Goal: Task Accomplishment & Management: Use online tool/utility

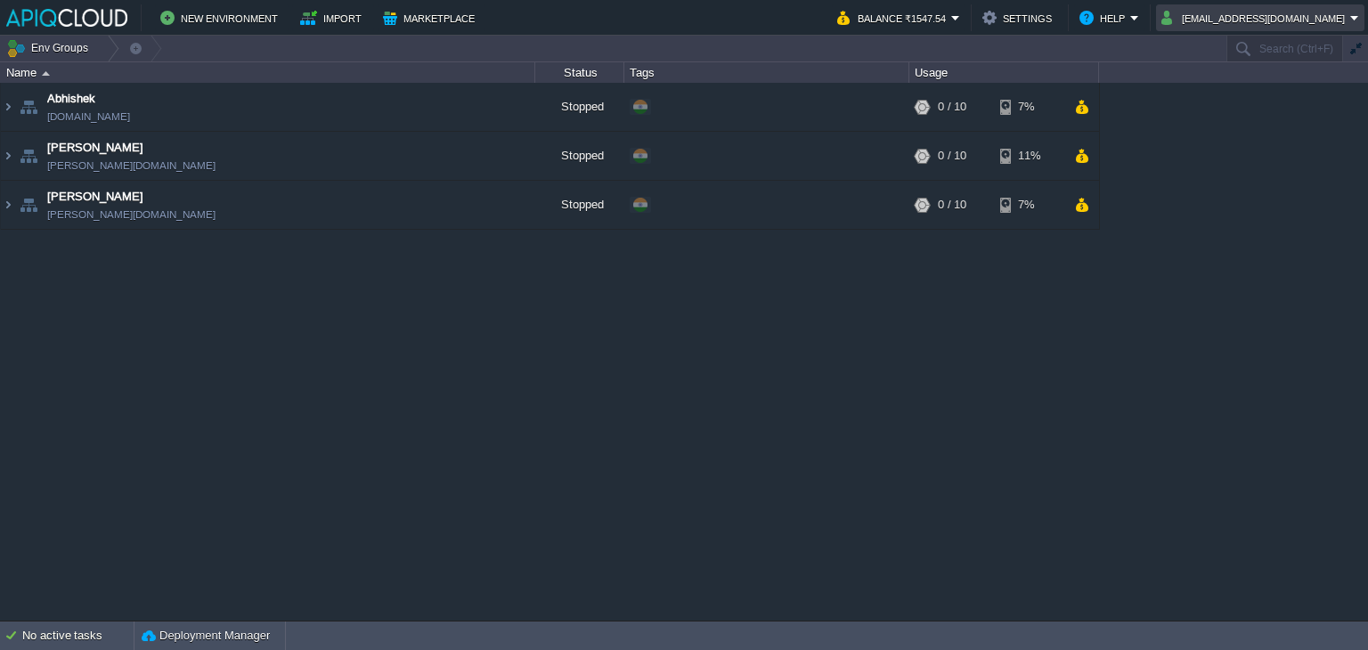
click at [1265, 8] on button "[EMAIL_ADDRESS][DOMAIN_NAME]" at bounding box center [1255, 17] width 189 height 21
click at [1238, 98] on span "Sign out" at bounding box center [1252, 93] width 43 height 13
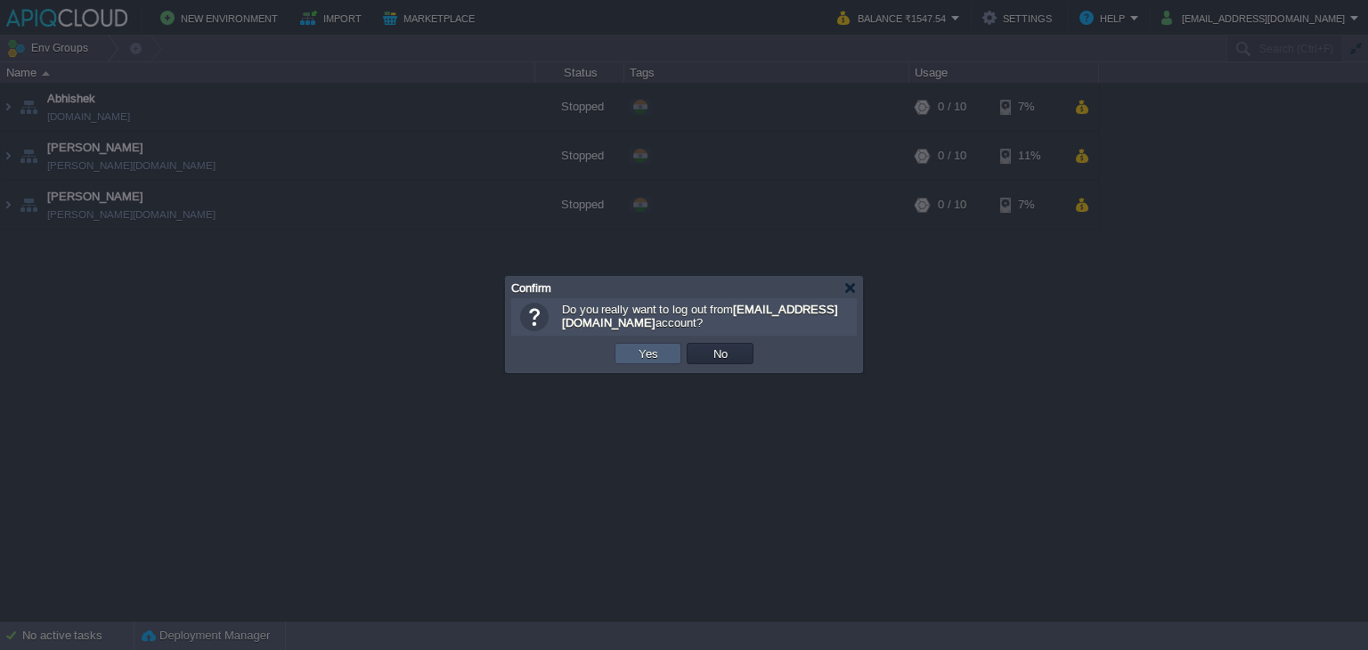
click at [653, 359] on button "Yes" at bounding box center [648, 354] width 30 height 16
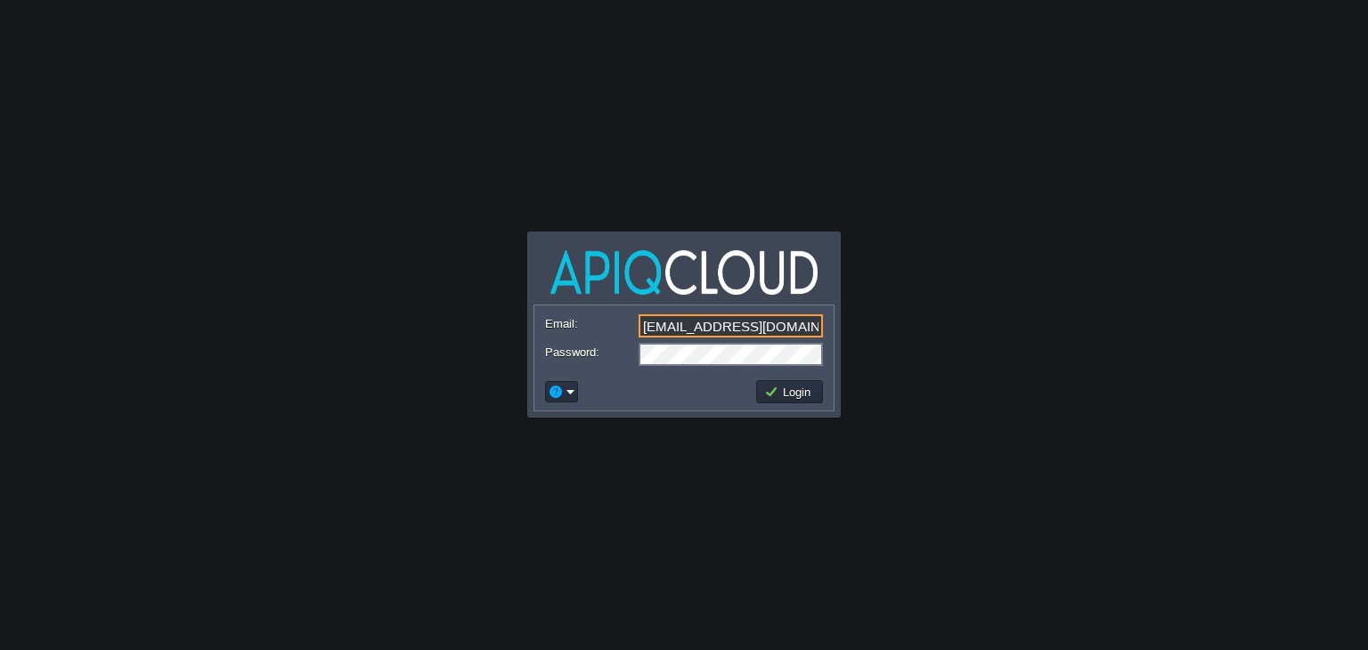
click at [725, 329] on input "[EMAIL_ADDRESS][DOMAIN_NAME]" at bounding box center [730, 325] width 184 height 23
type input "[EMAIL_ADDRESS][DOMAIN_NAME]"
click at [801, 389] on button "Login" at bounding box center [790, 392] width 52 height 16
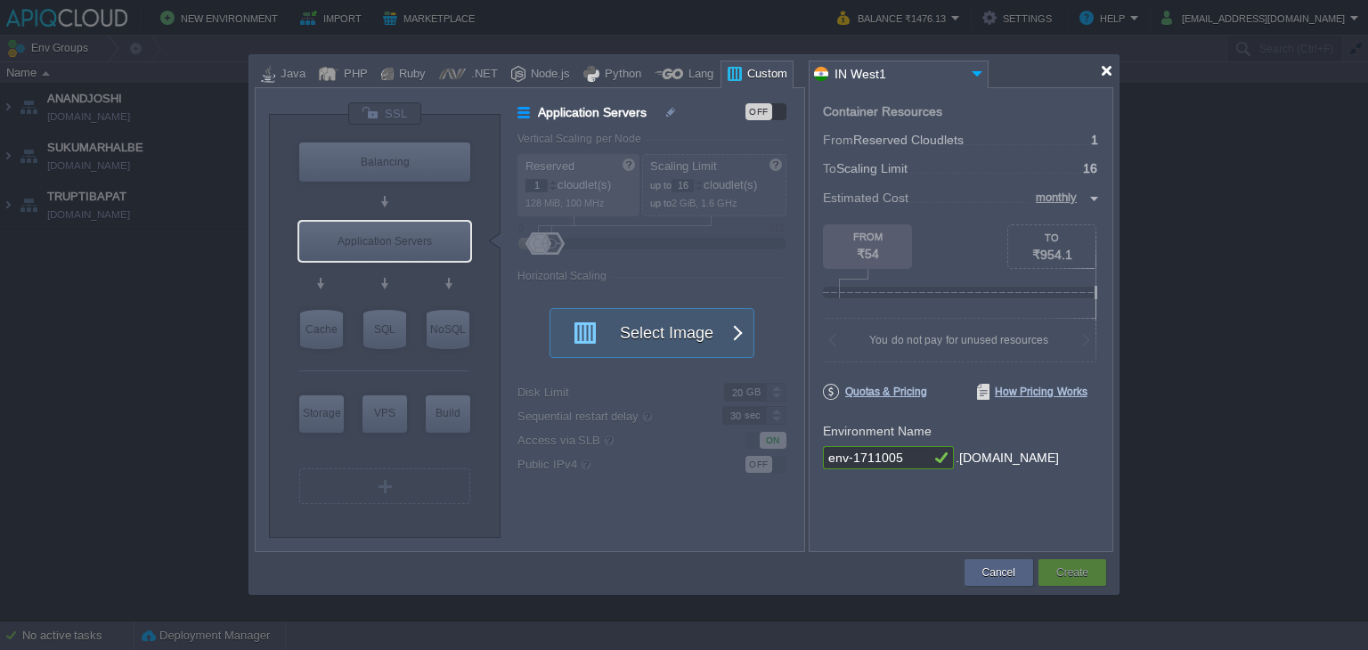
click at [1105, 73] on div at bounding box center [1106, 70] width 13 height 13
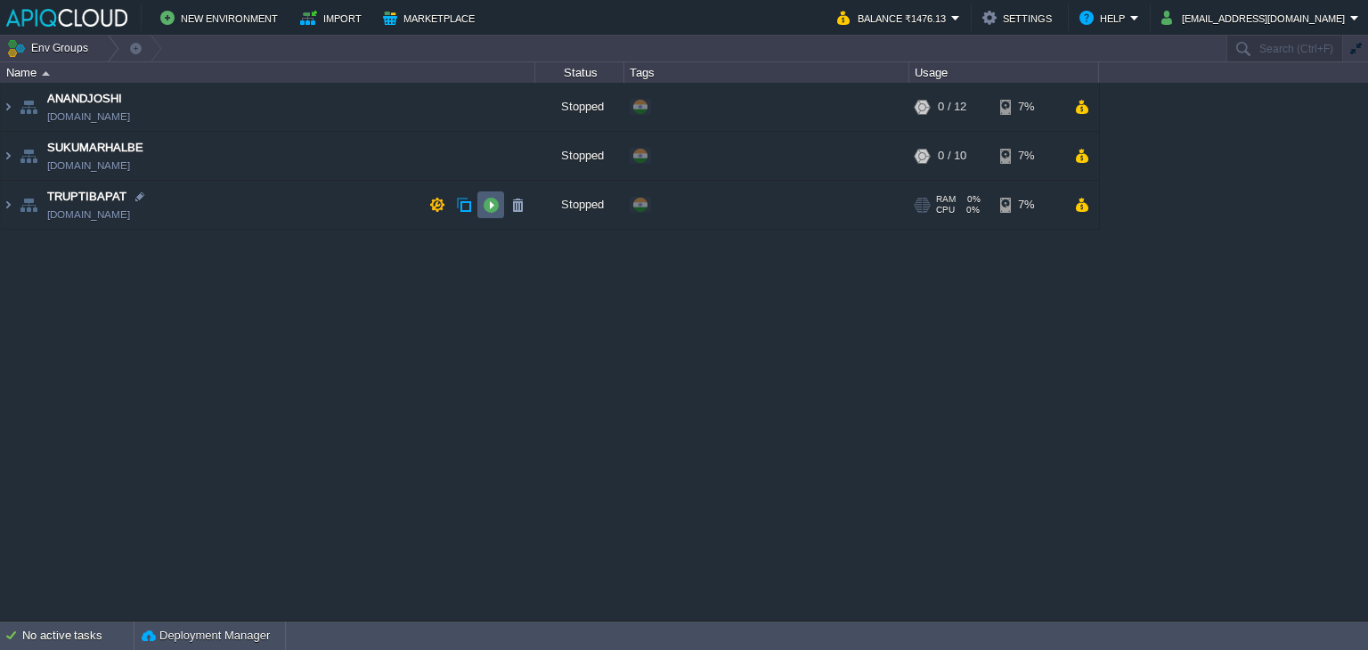
click at [492, 200] on button "button" at bounding box center [491, 205] width 16 height 16
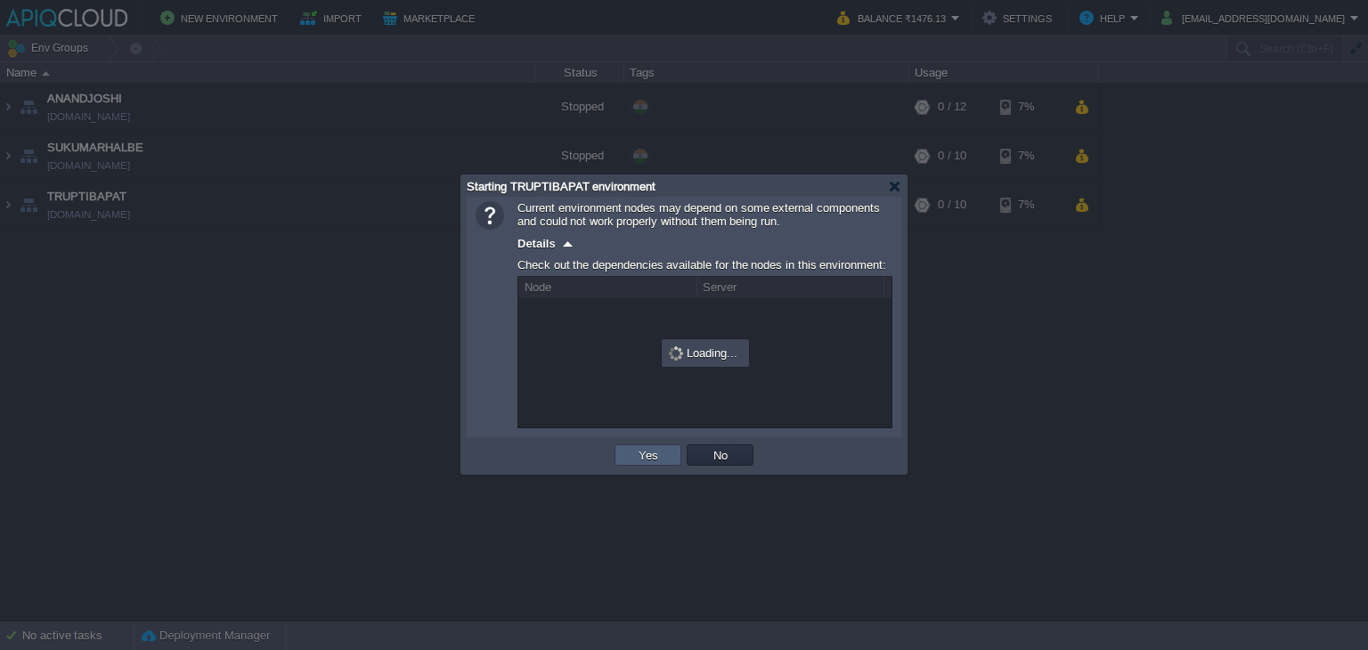
click at [648, 455] on button "Yes" at bounding box center [648, 455] width 30 height 16
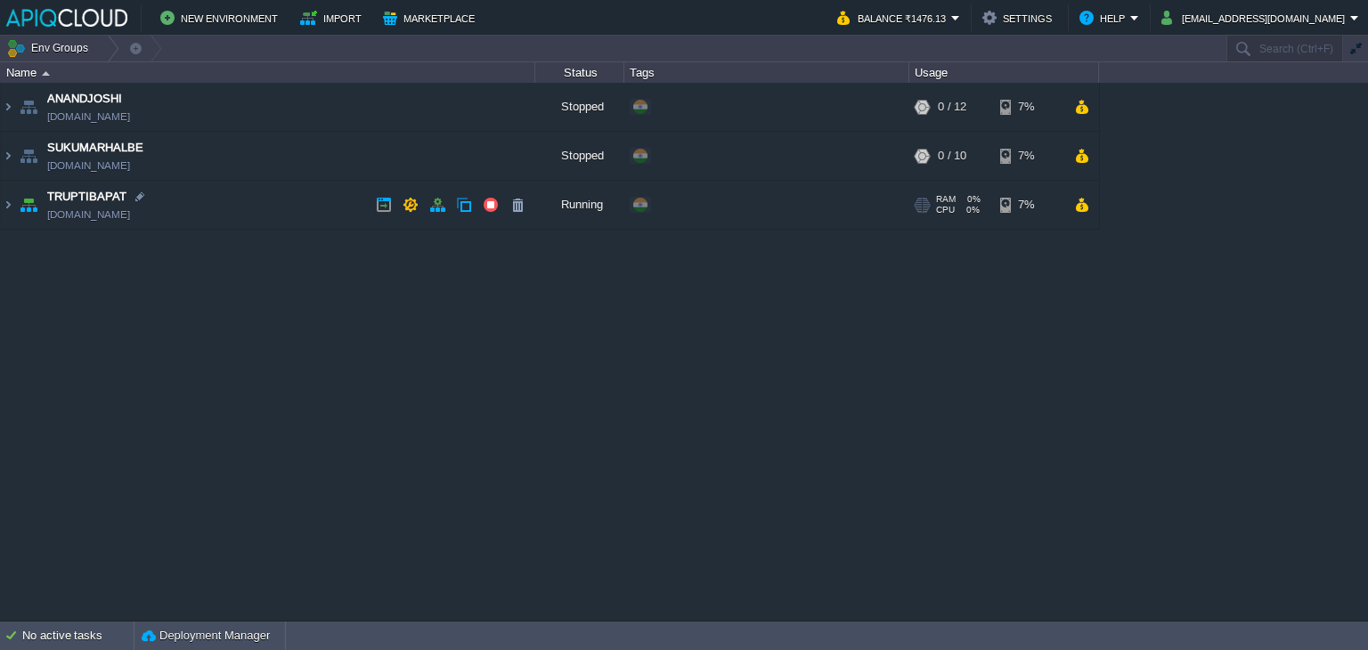
click at [278, 195] on td "TRUPTIBAPAT [DOMAIN_NAME]" at bounding box center [268, 205] width 534 height 49
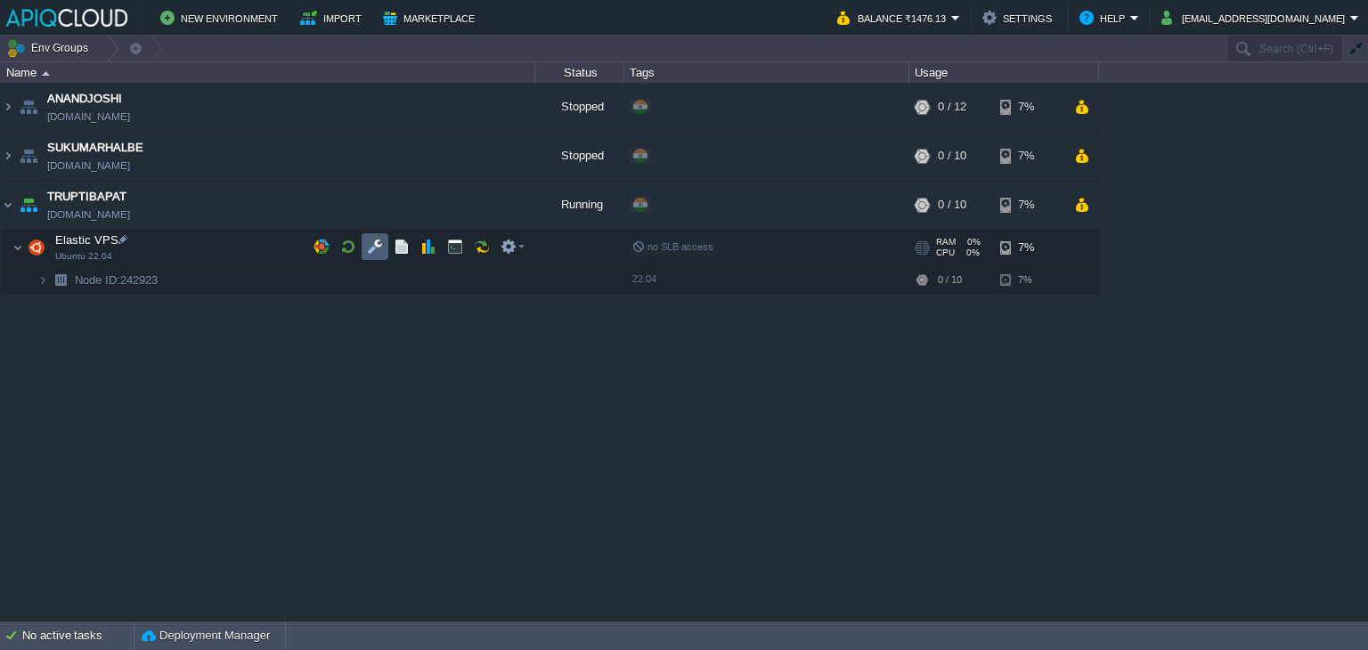
click at [375, 250] on button "button" at bounding box center [375, 247] width 16 height 16
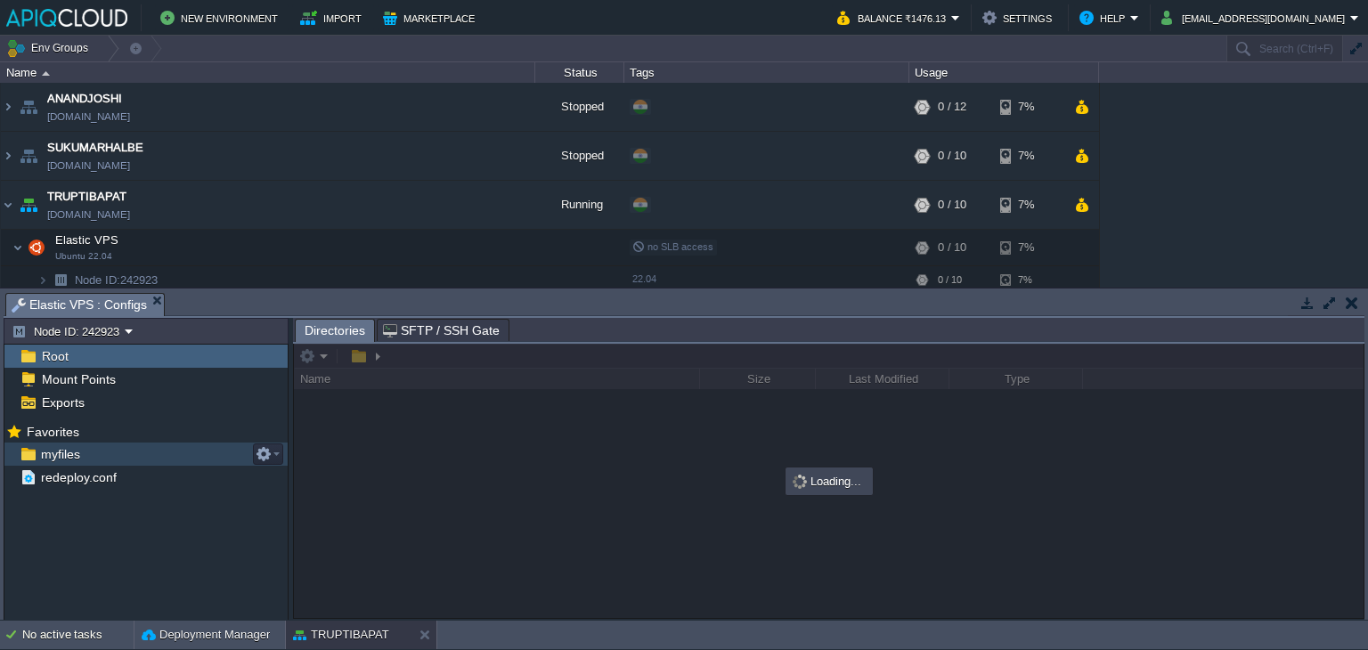
click at [57, 460] on span "myfiles" at bounding box center [59, 454] width 45 height 16
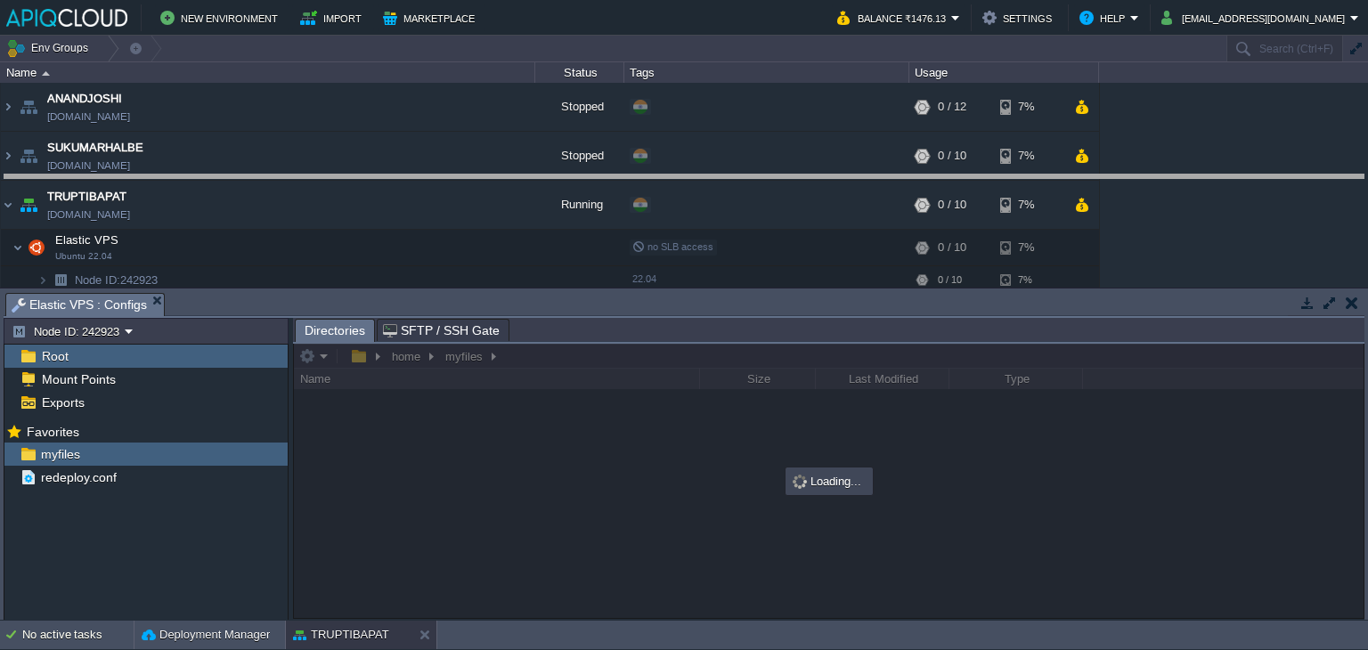
drag, startPoint x: 734, startPoint y: 313, endPoint x: 730, endPoint y: 194, distance: 118.5
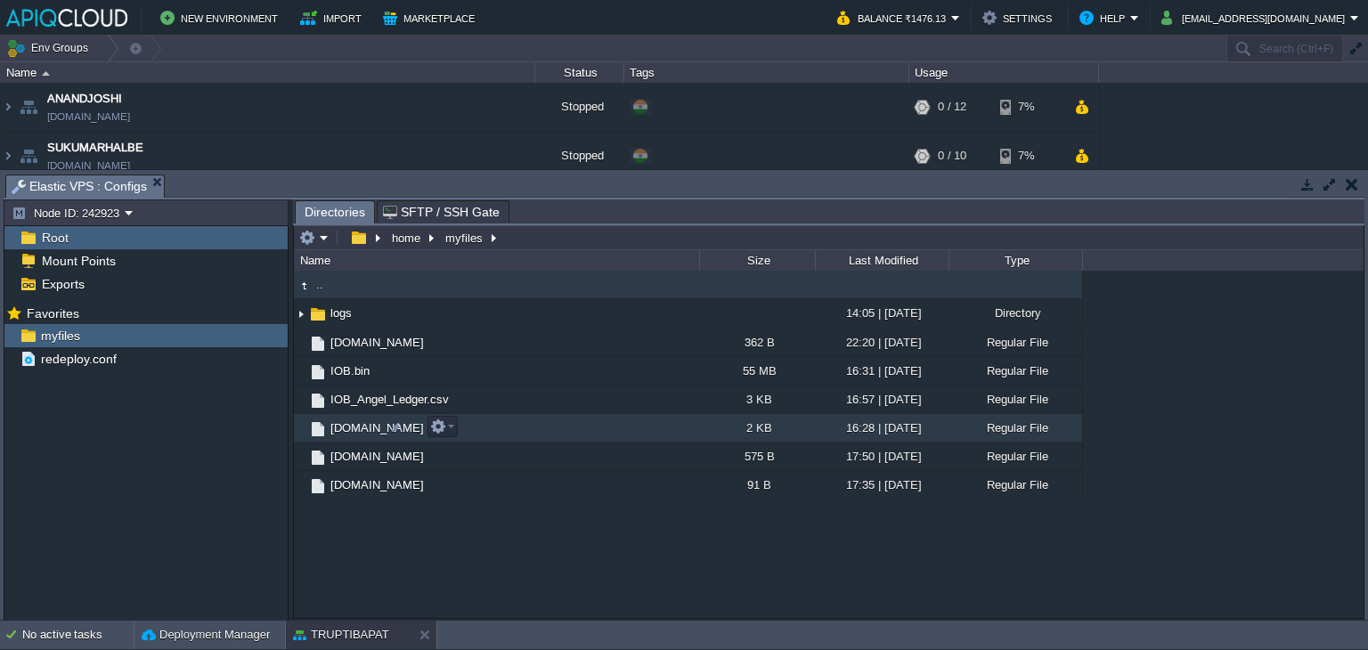
click at [353, 434] on span "[DOMAIN_NAME]" at bounding box center [377, 427] width 99 height 15
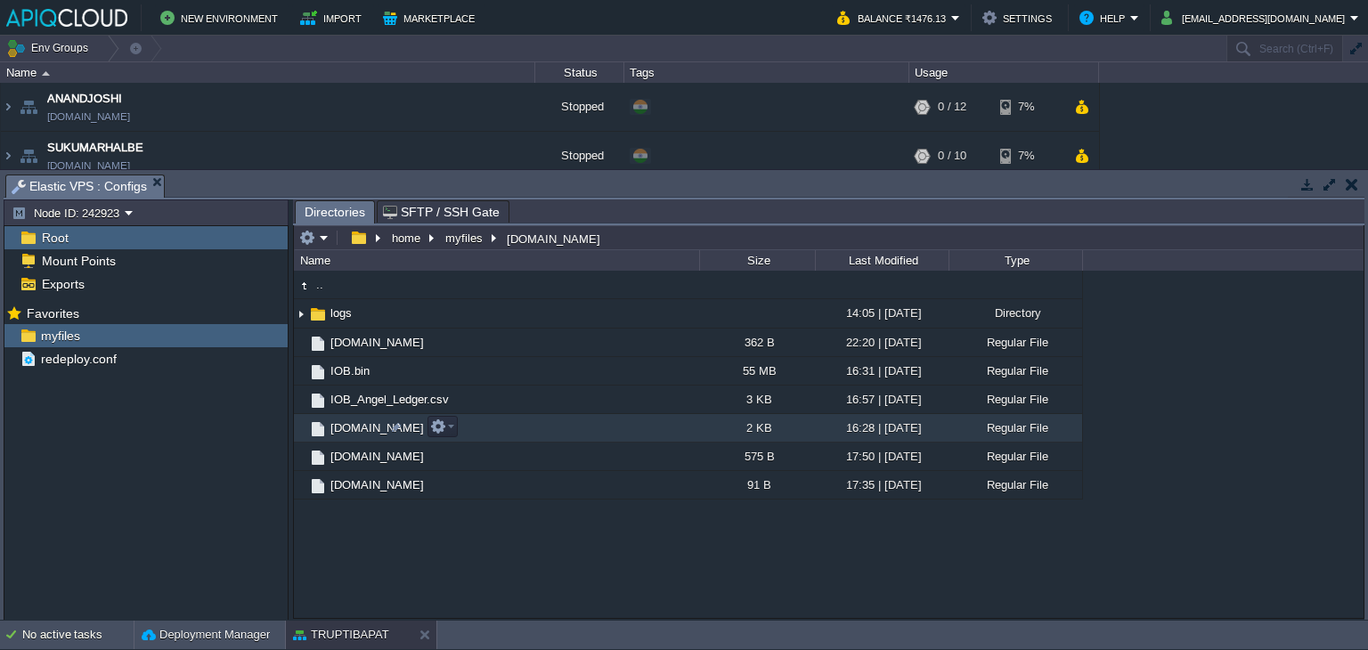
click at [353, 434] on span "[DOMAIN_NAME]" at bounding box center [377, 427] width 99 height 15
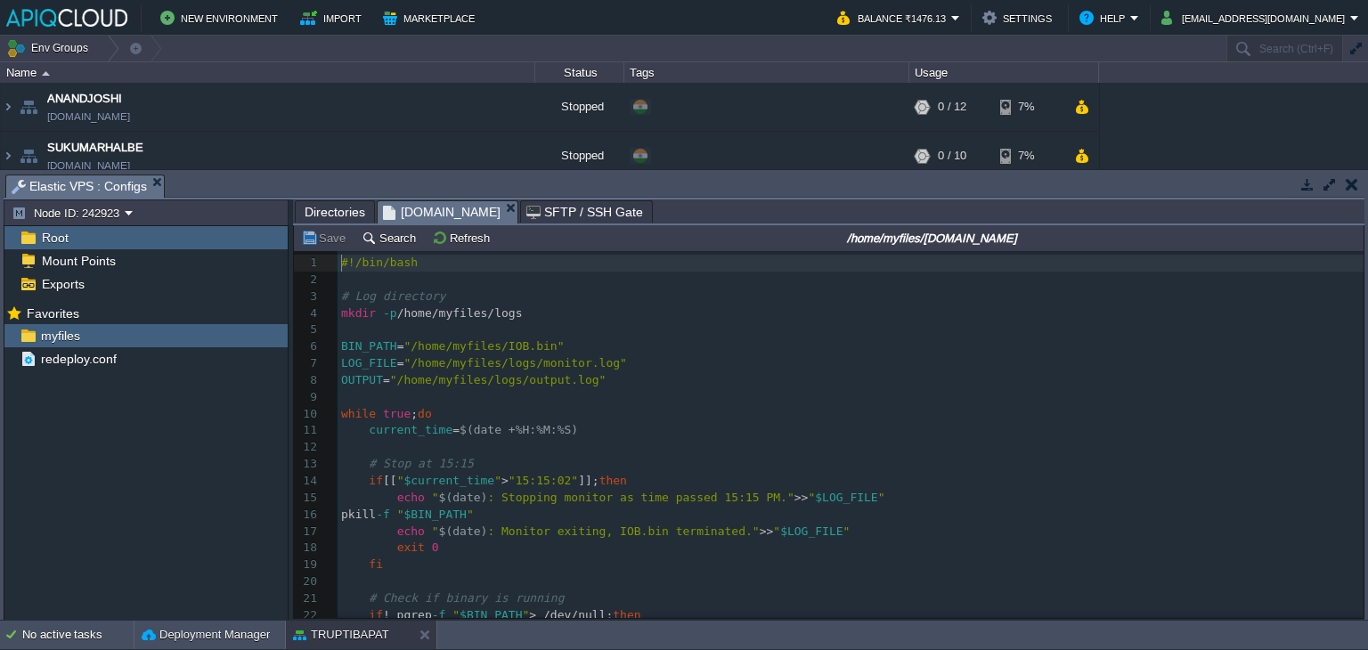
scroll to position [5, 0]
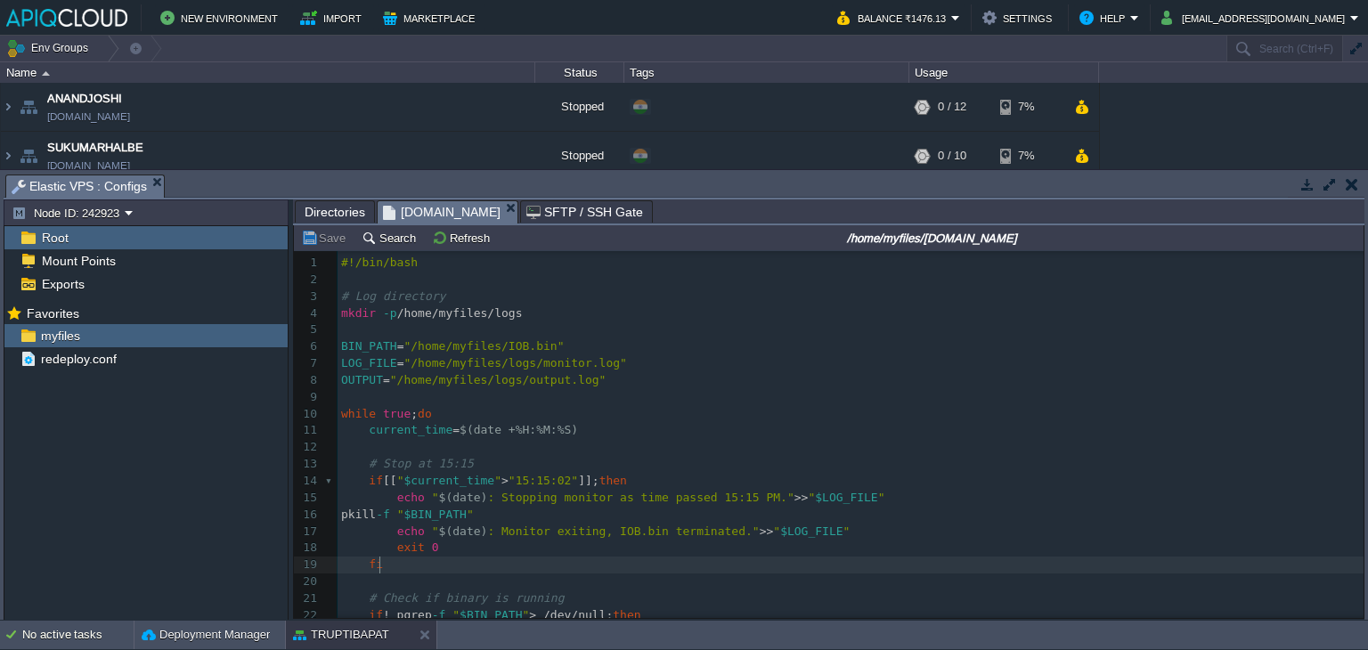
click at [623, 559] on pre "fi" at bounding box center [851, 565] width 1026 height 17
type textarea "-"
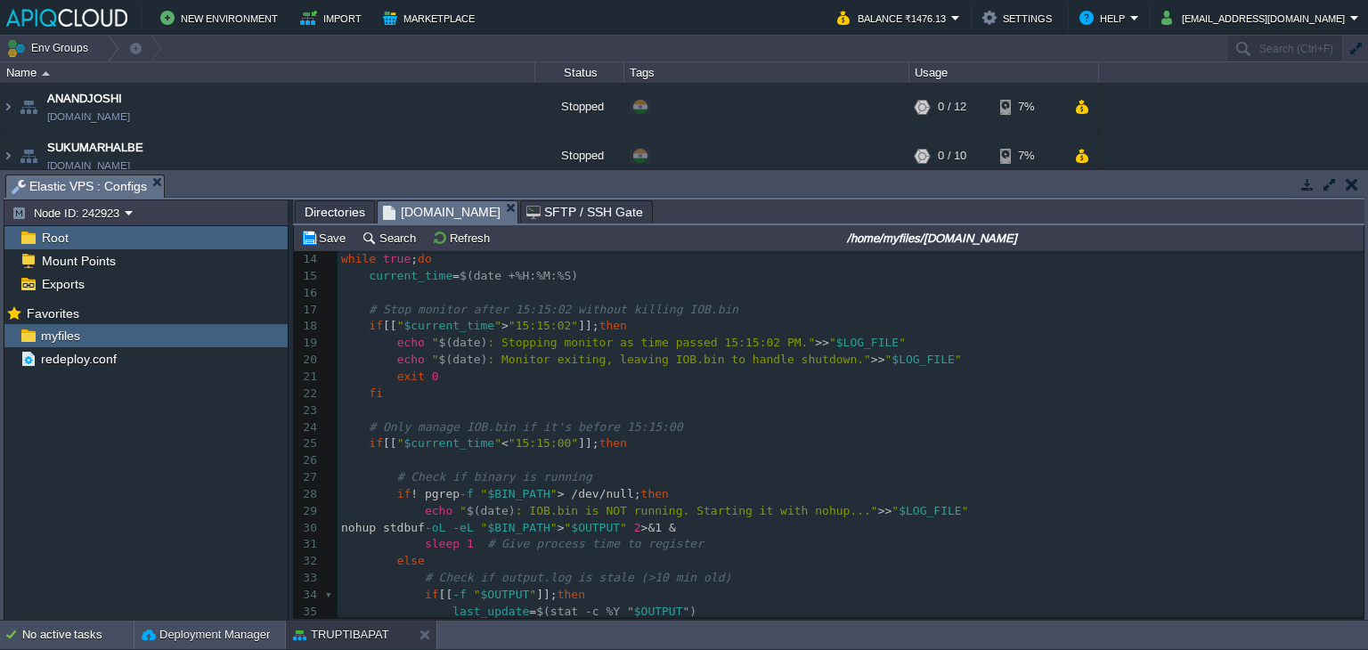
scroll to position [197, 0]
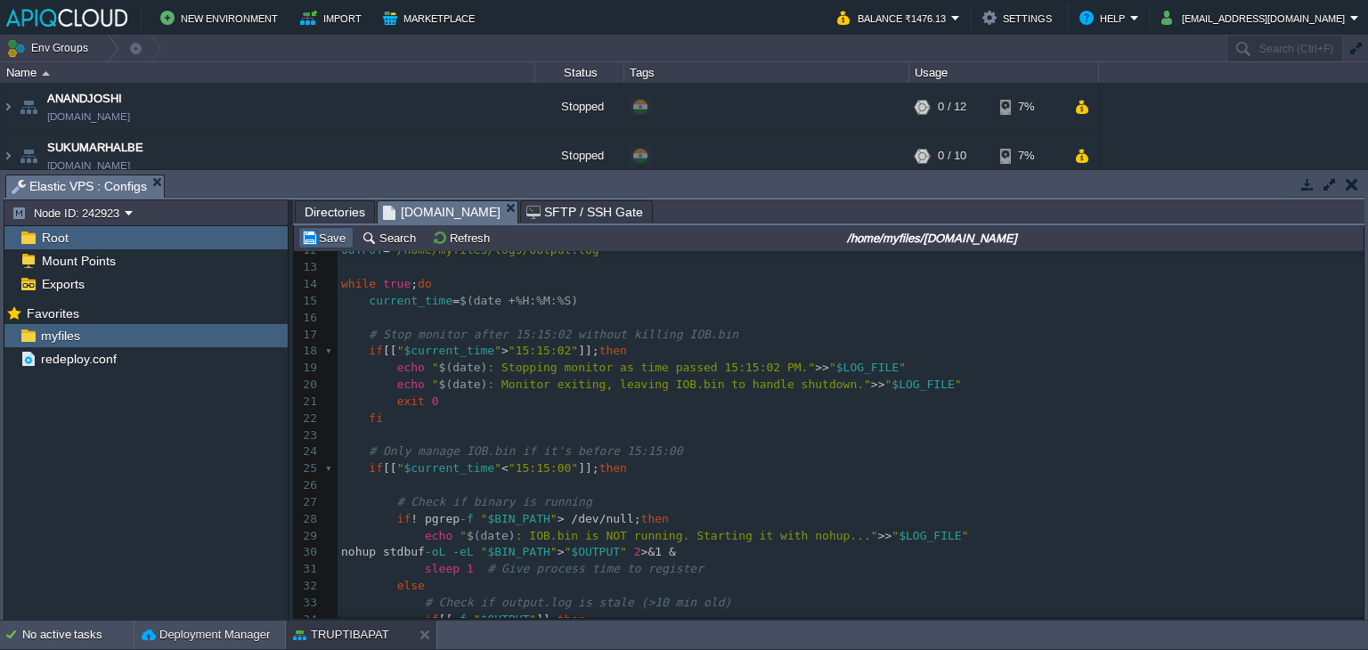
click at [332, 232] on button "Save" at bounding box center [326, 238] width 50 height 16
drag, startPoint x: 461, startPoint y: 207, endPoint x: 470, endPoint y: 220, distance: 16.1
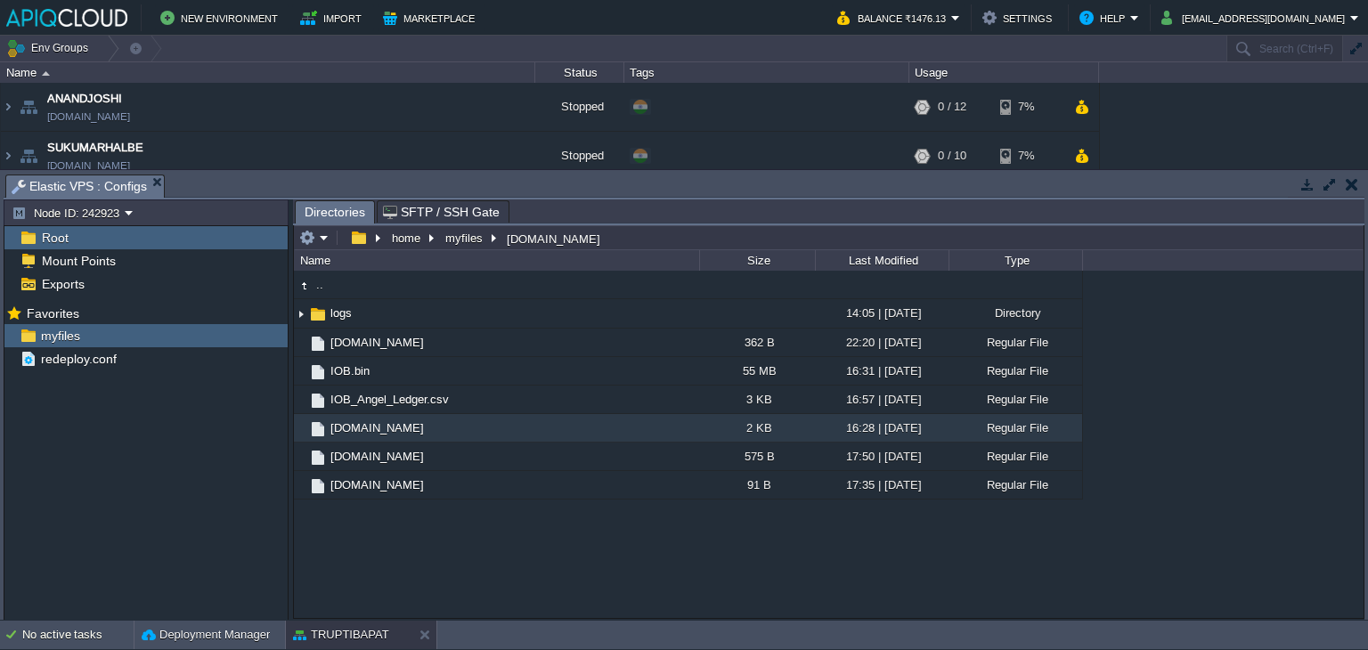
click at [1346, 186] on button "button" at bounding box center [1352, 184] width 12 height 16
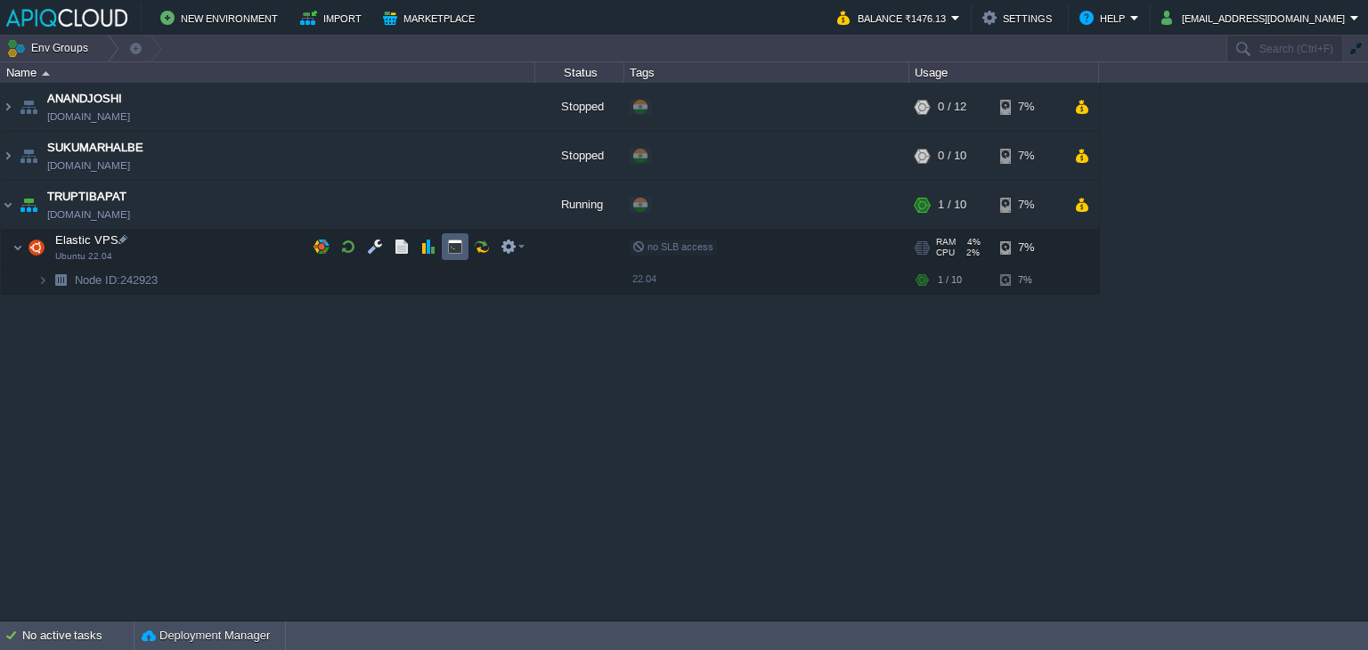
click at [451, 241] on button "button" at bounding box center [455, 247] width 16 height 16
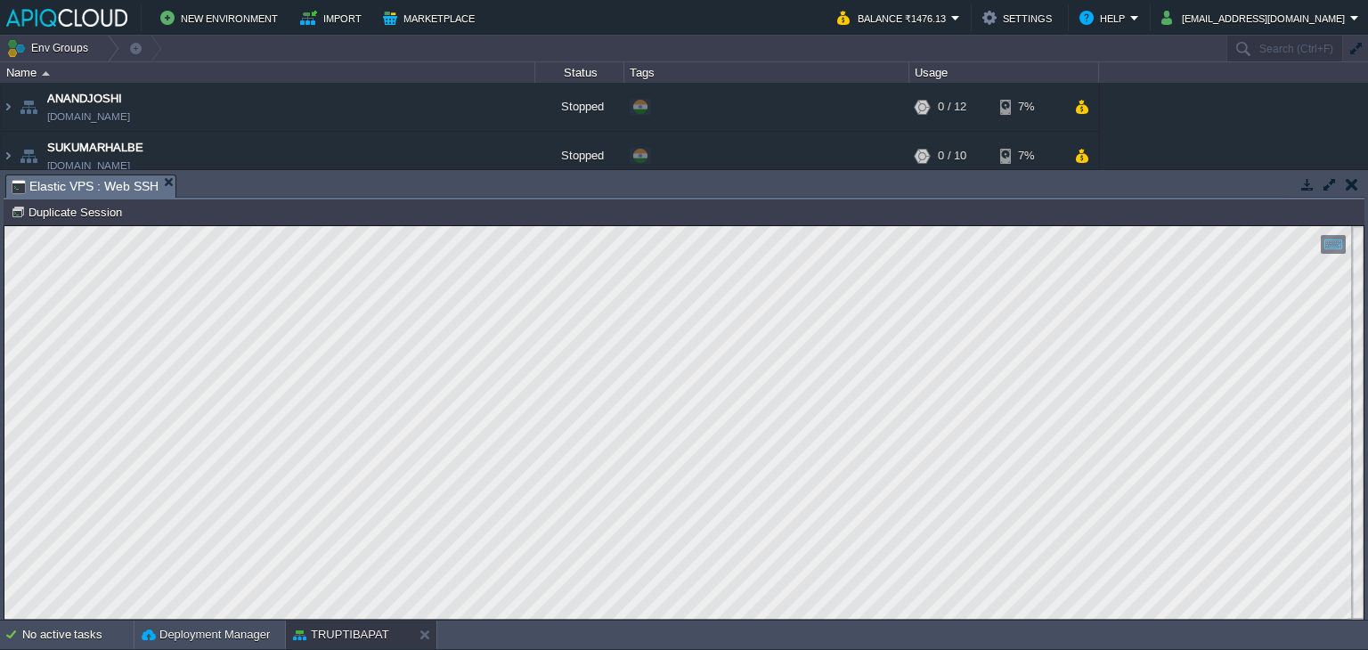
scroll to position [0, 0]
click at [1346, 183] on button "button" at bounding box center [1352, 184] width 12 height 16
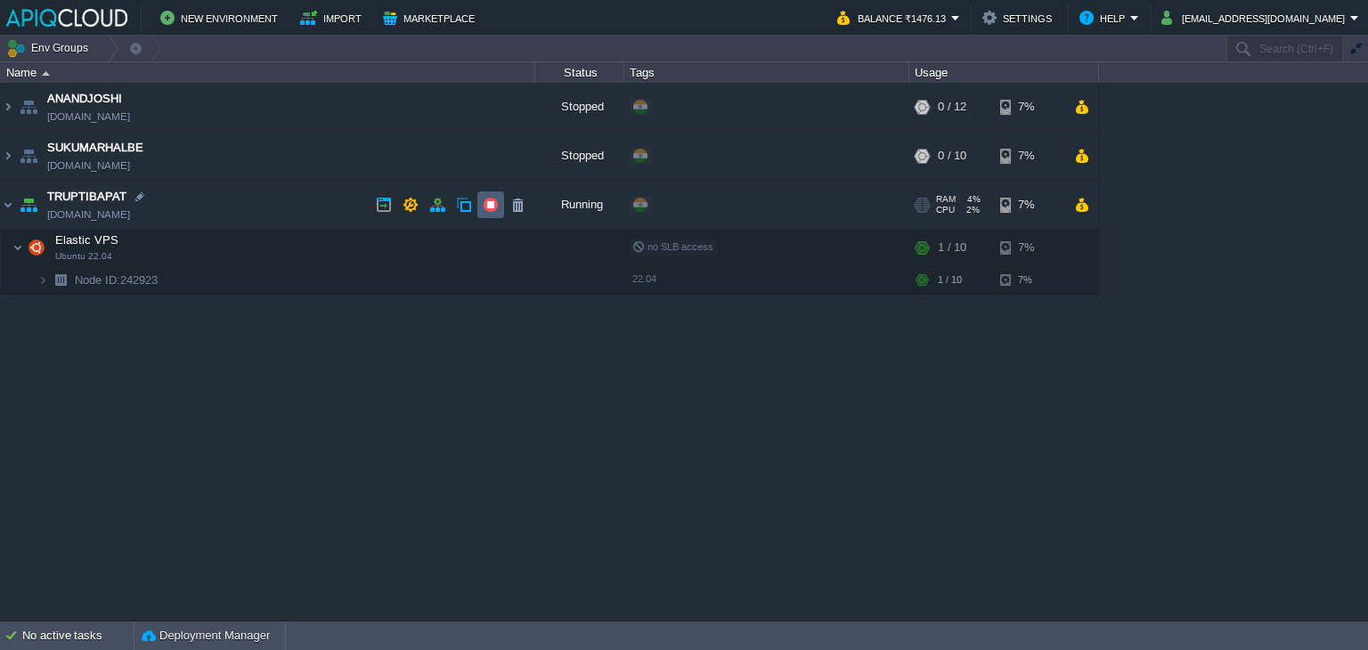
click at [483, 204] on button "button" at bounding box center [491, 205] width 16 height 16
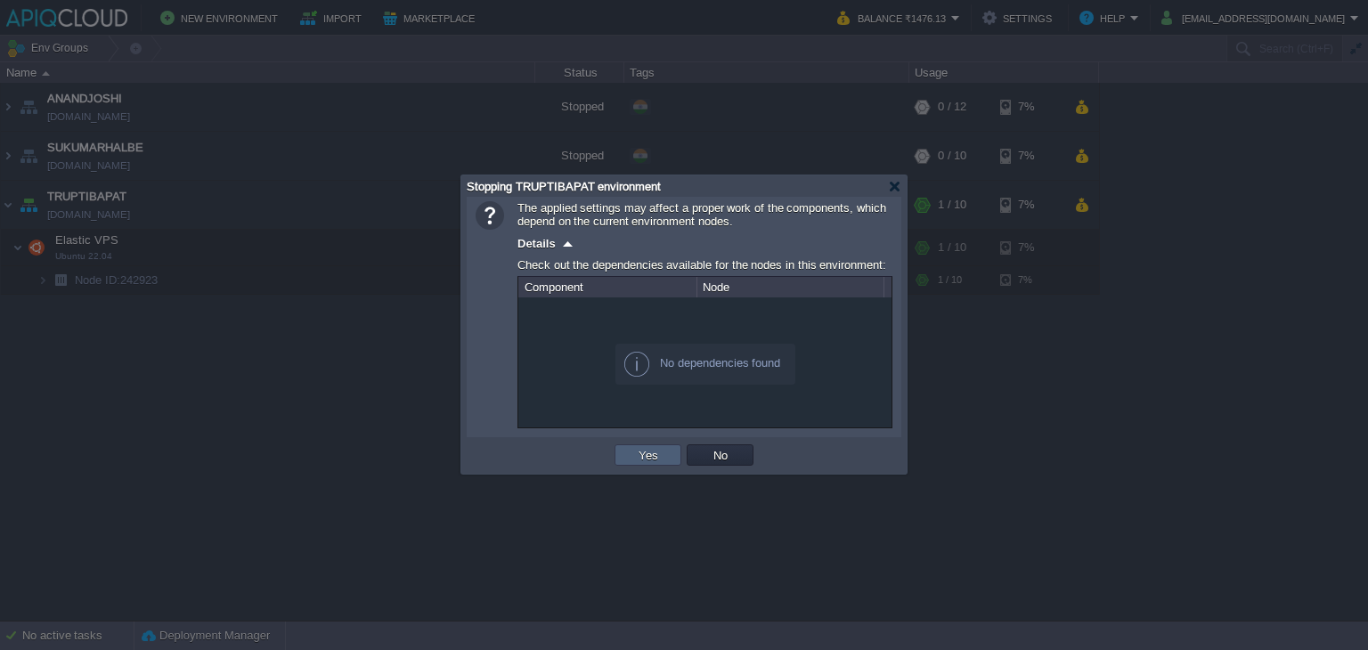
click at [663, 450] on td "Yes" at bounding box center [647, 454] width 67 height 21
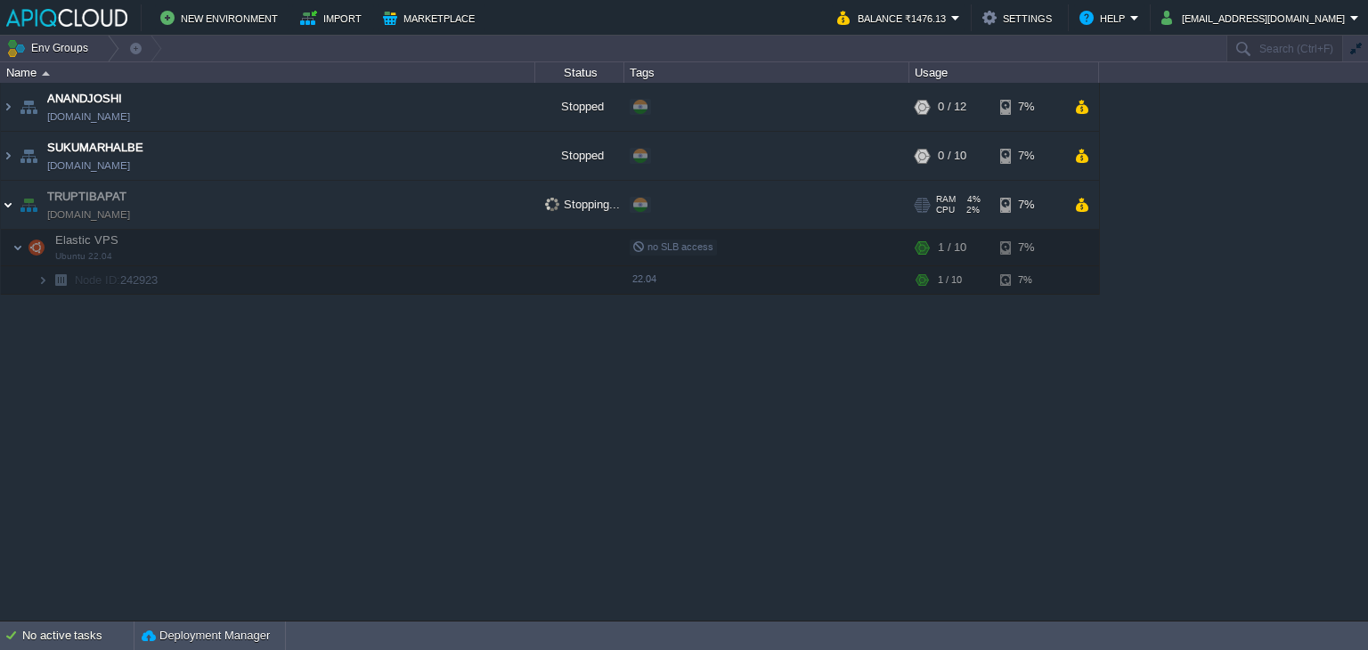
click at [4, 194] on img at bounding box center [8, 205] width 14 height 48
